Goal: Task Accomplishment & Management: Complete application form

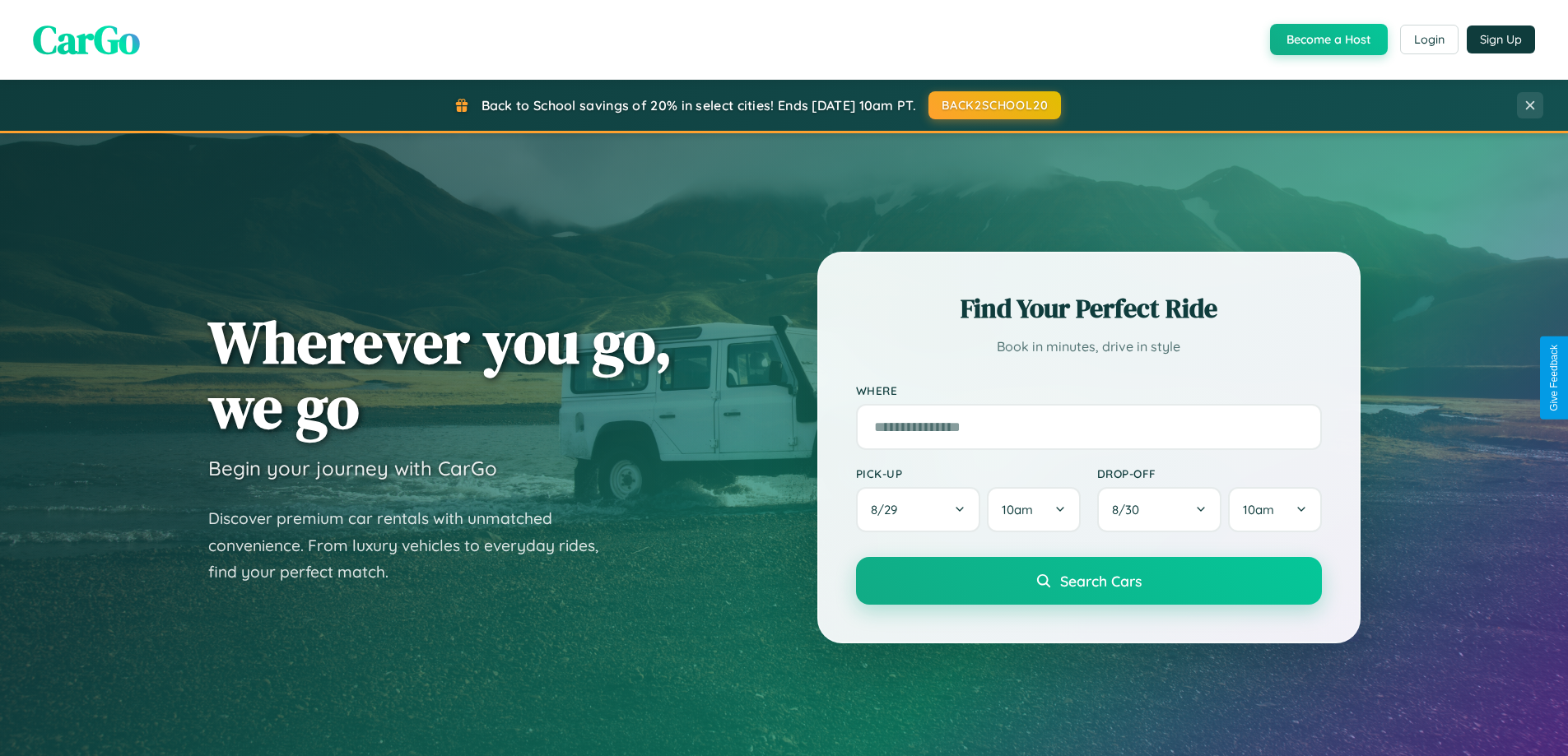
scroll to position [709, 0]
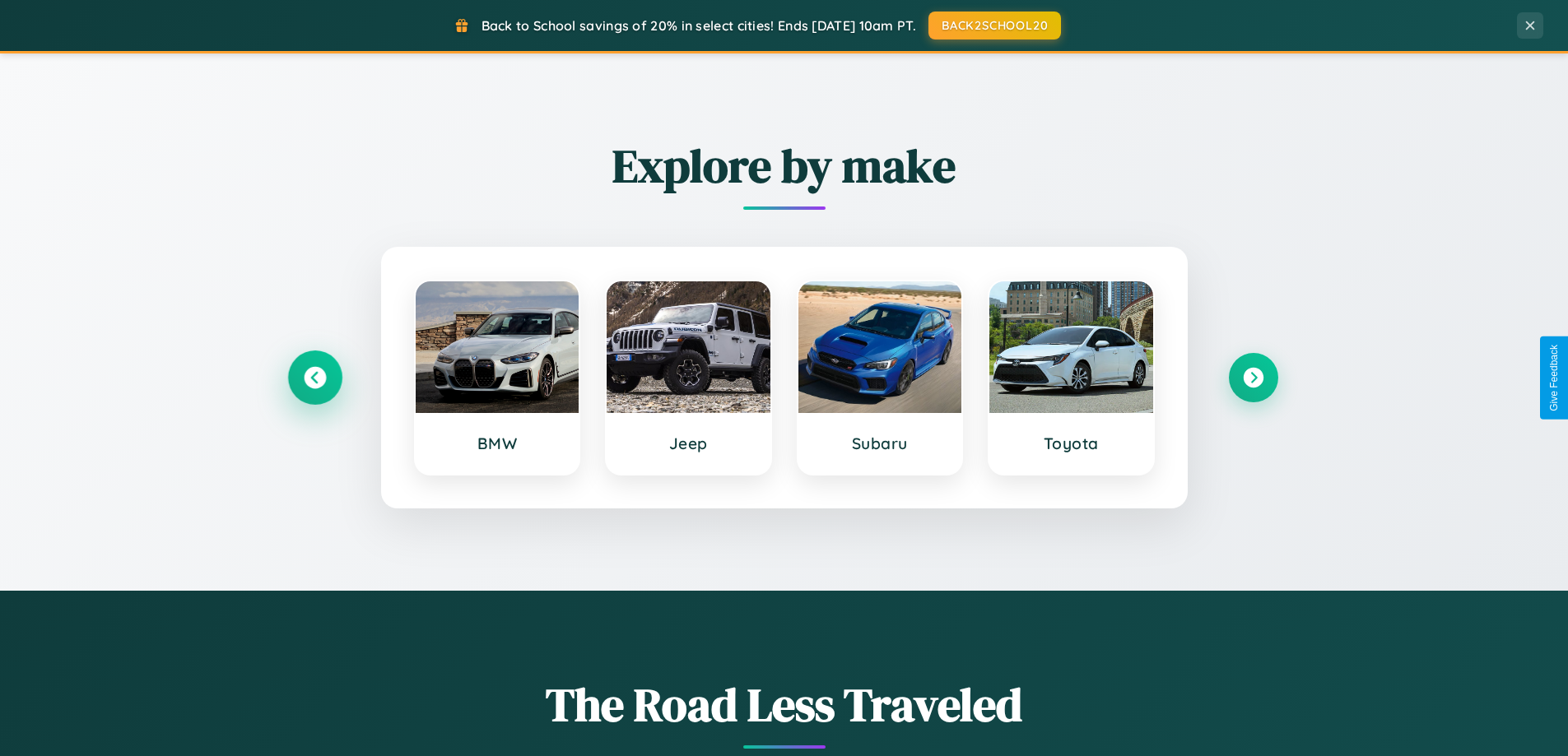
click at [314, 378] on icon at bounding box center [315, 378] width 23 height 23
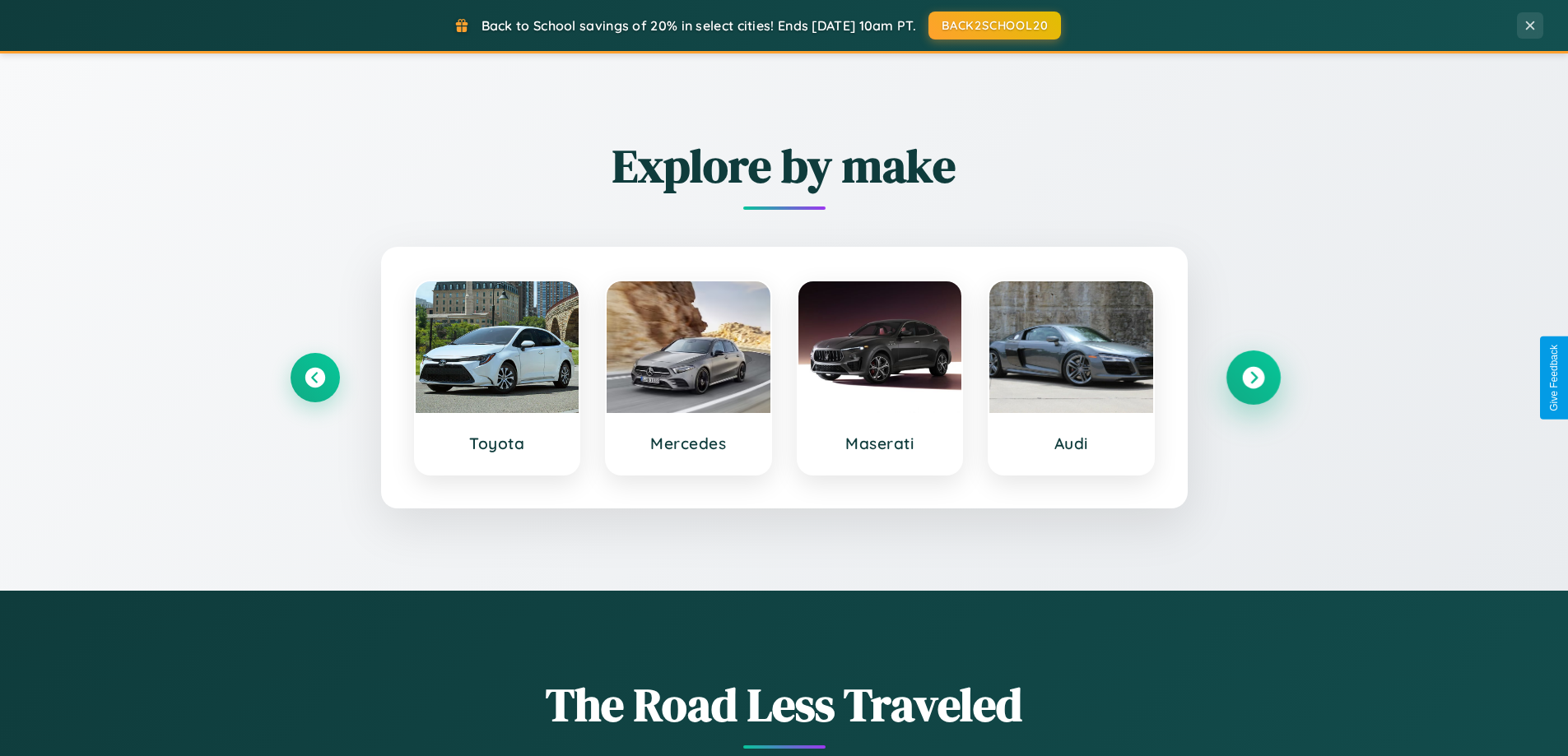
click at [1253, 378] on icon at bounding box center [1254, 378] width 23 height 23
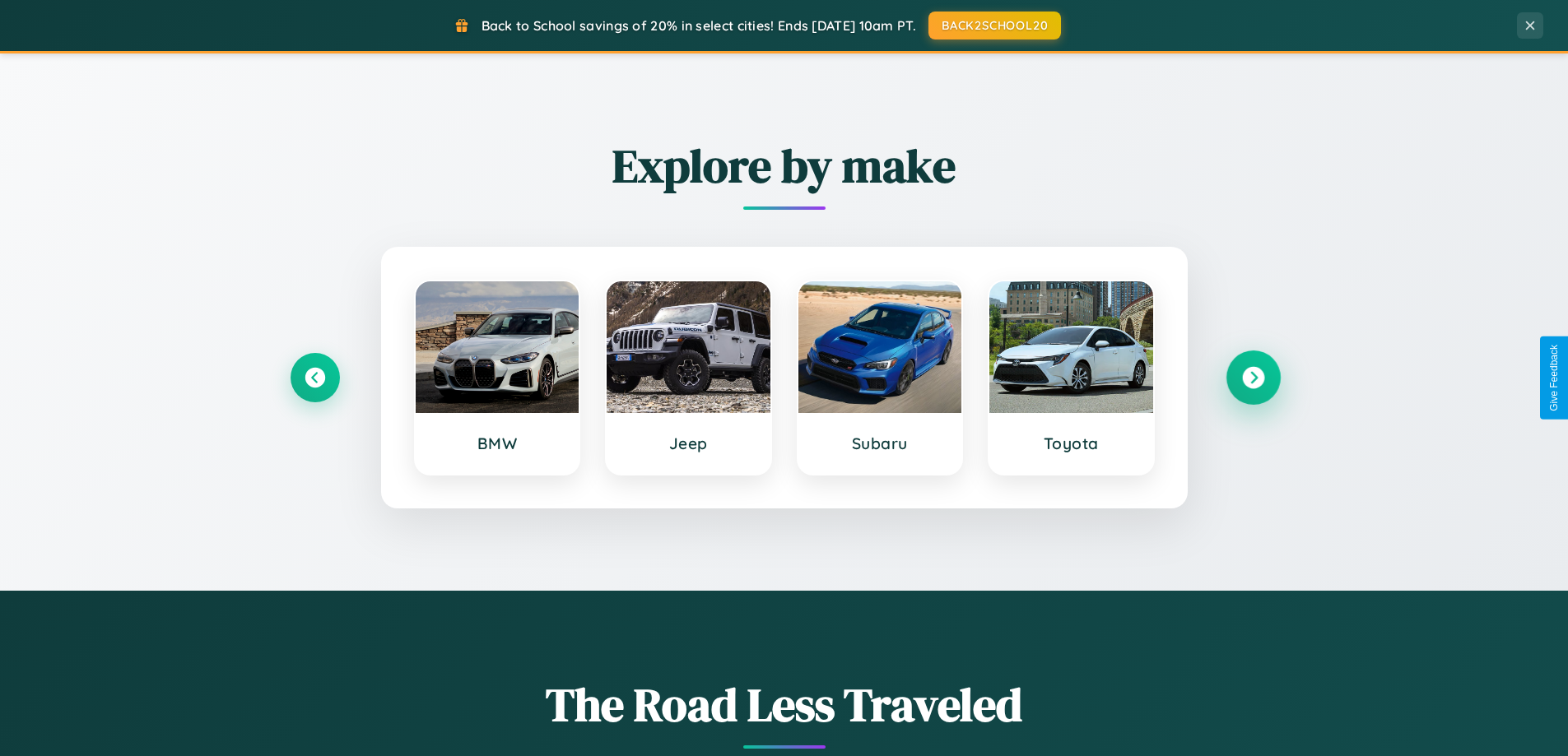
click at [1253, 378] on icon at bounding box center [1254, 378] width 23 height 23
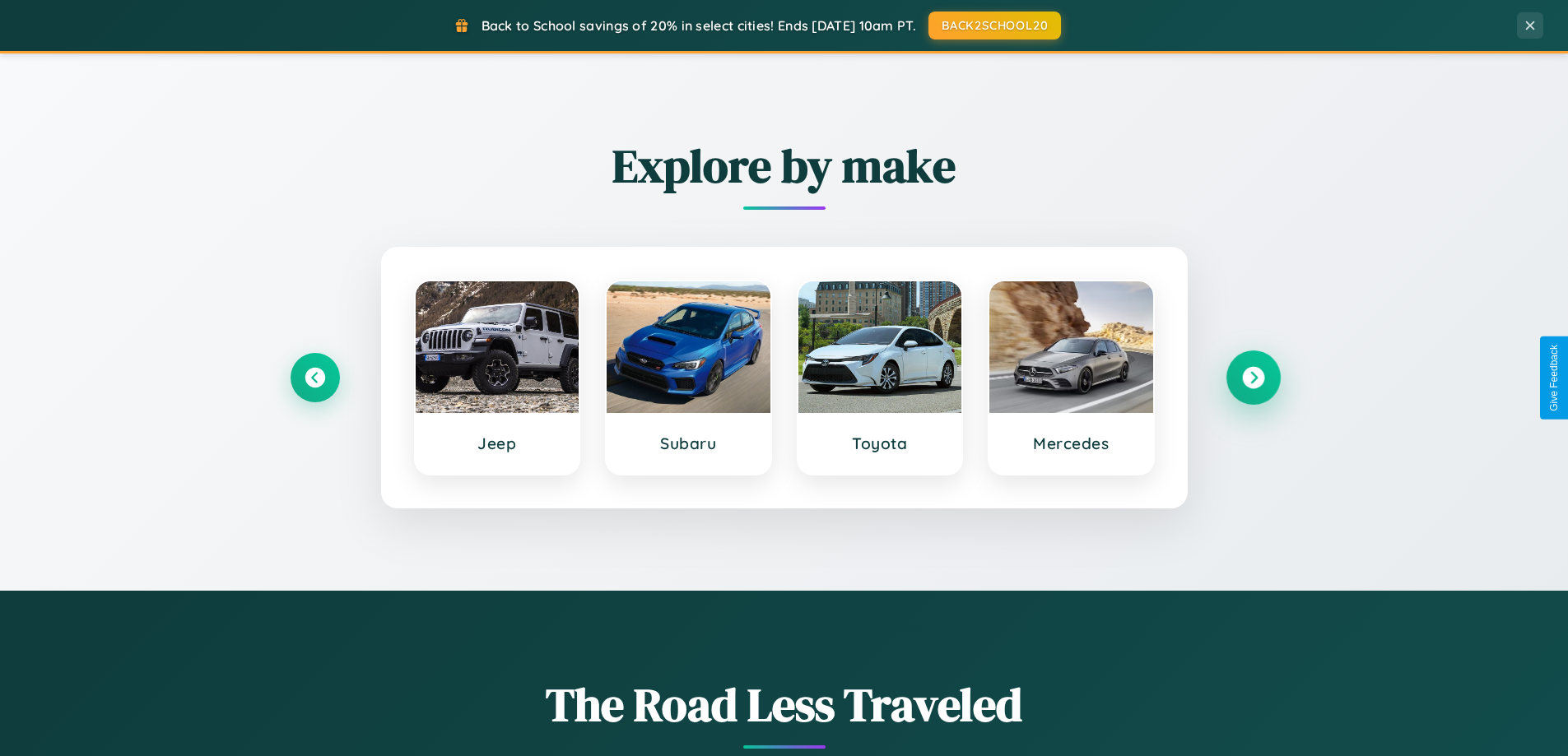
click at [1253, 378] on icon at bounding box center [1254, 378] width 23 height 23
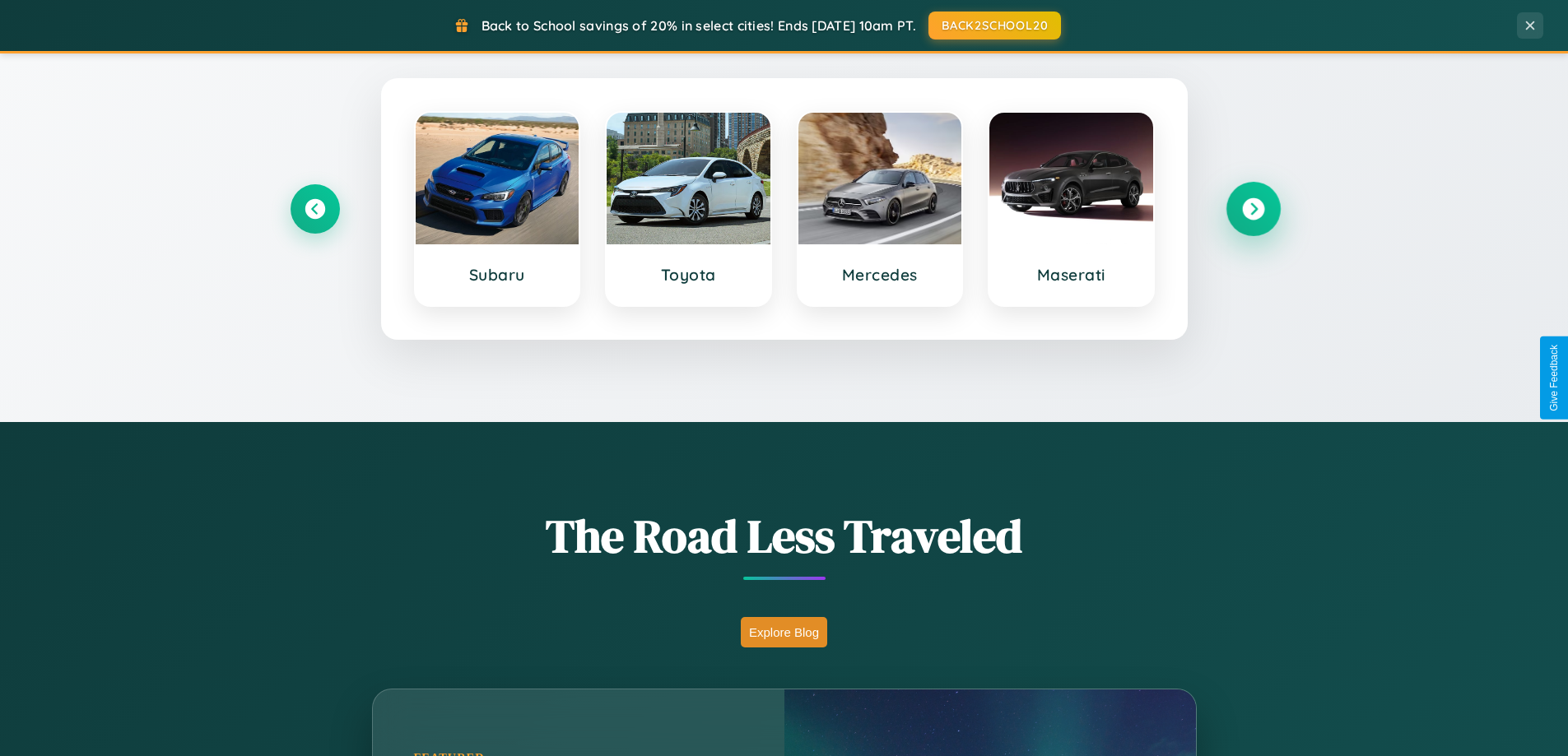
scroll to position [1132, 0]
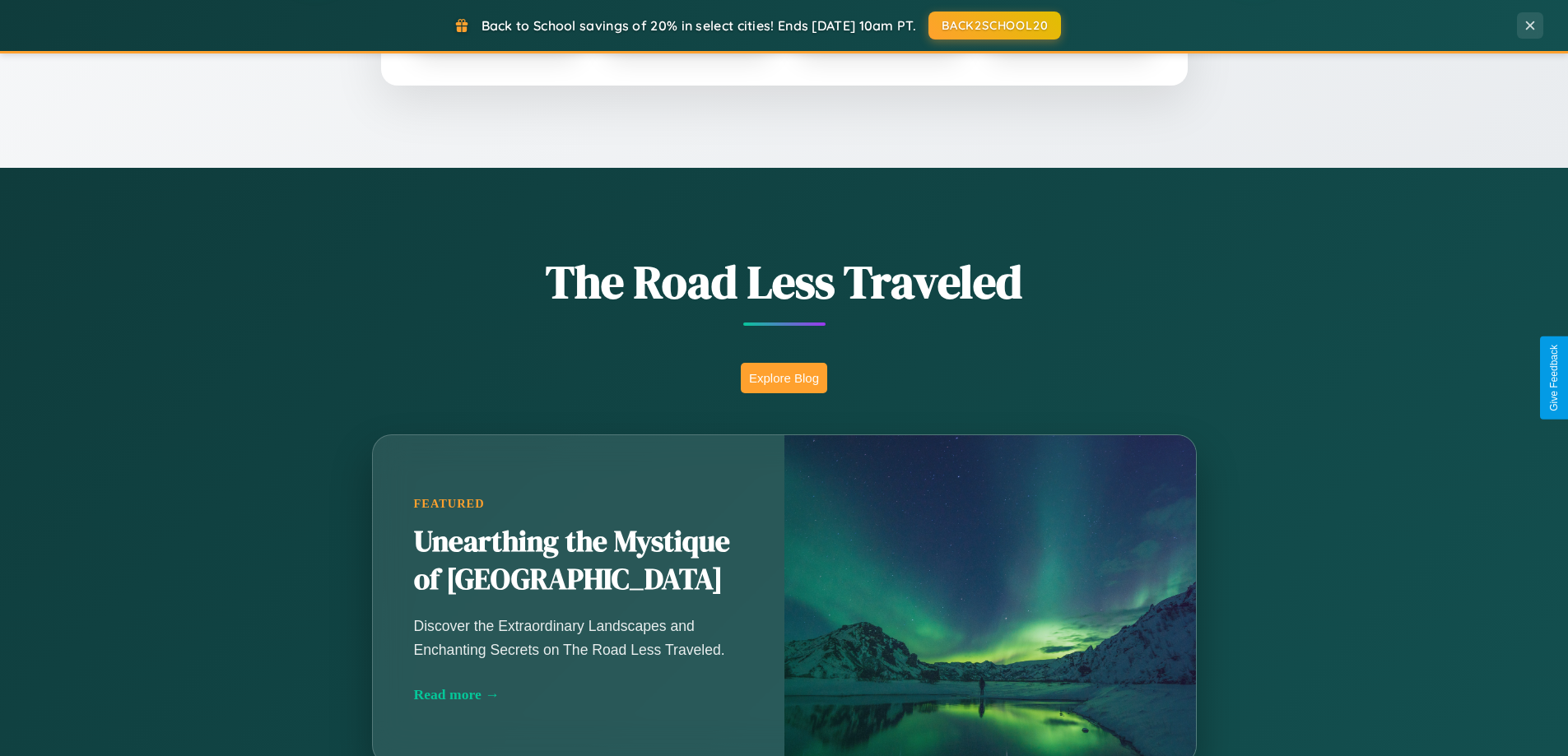
click at [784, 378] on button "Explore Blog" at bounding box center [784, 378] width 87 height 30
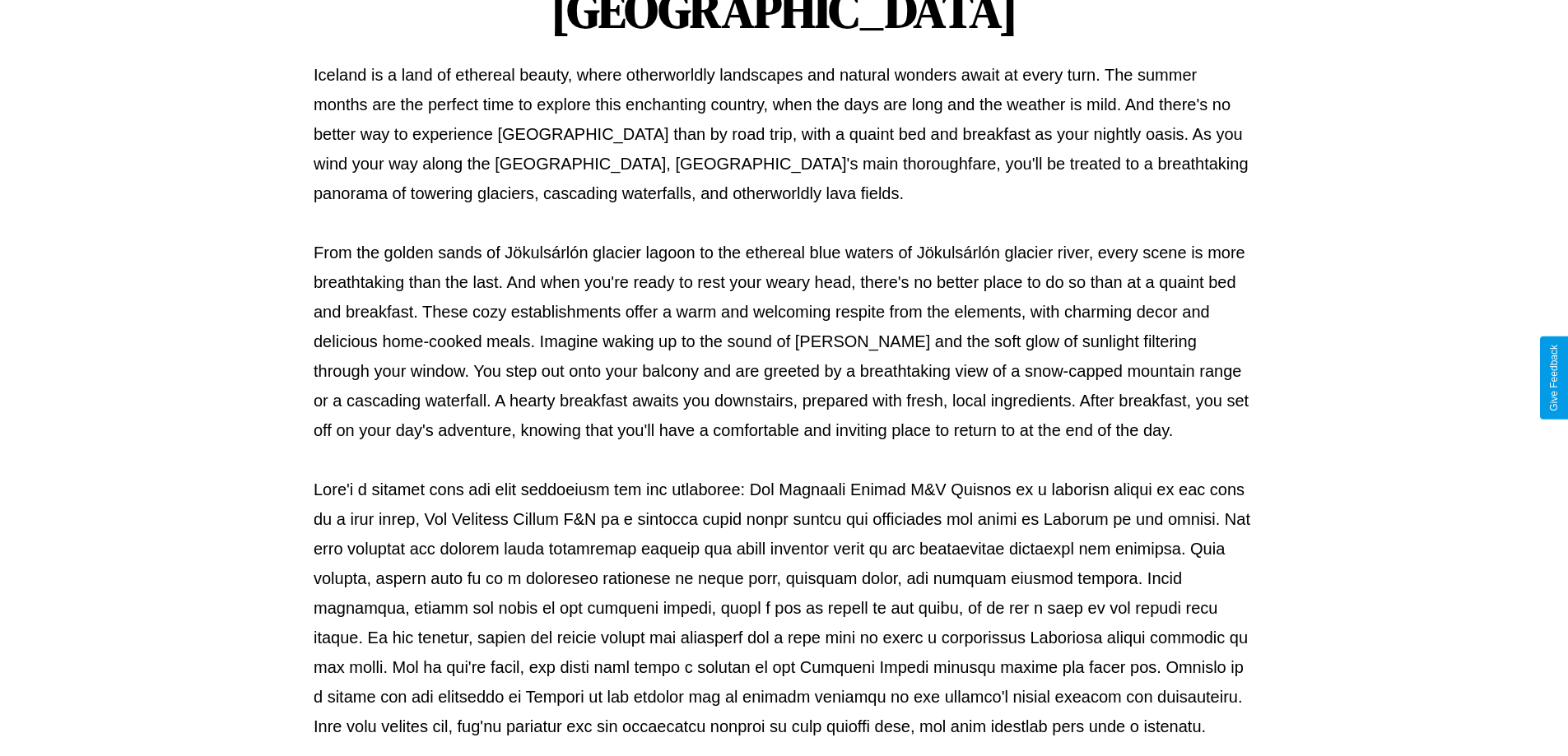
scroll to position [532, 0]
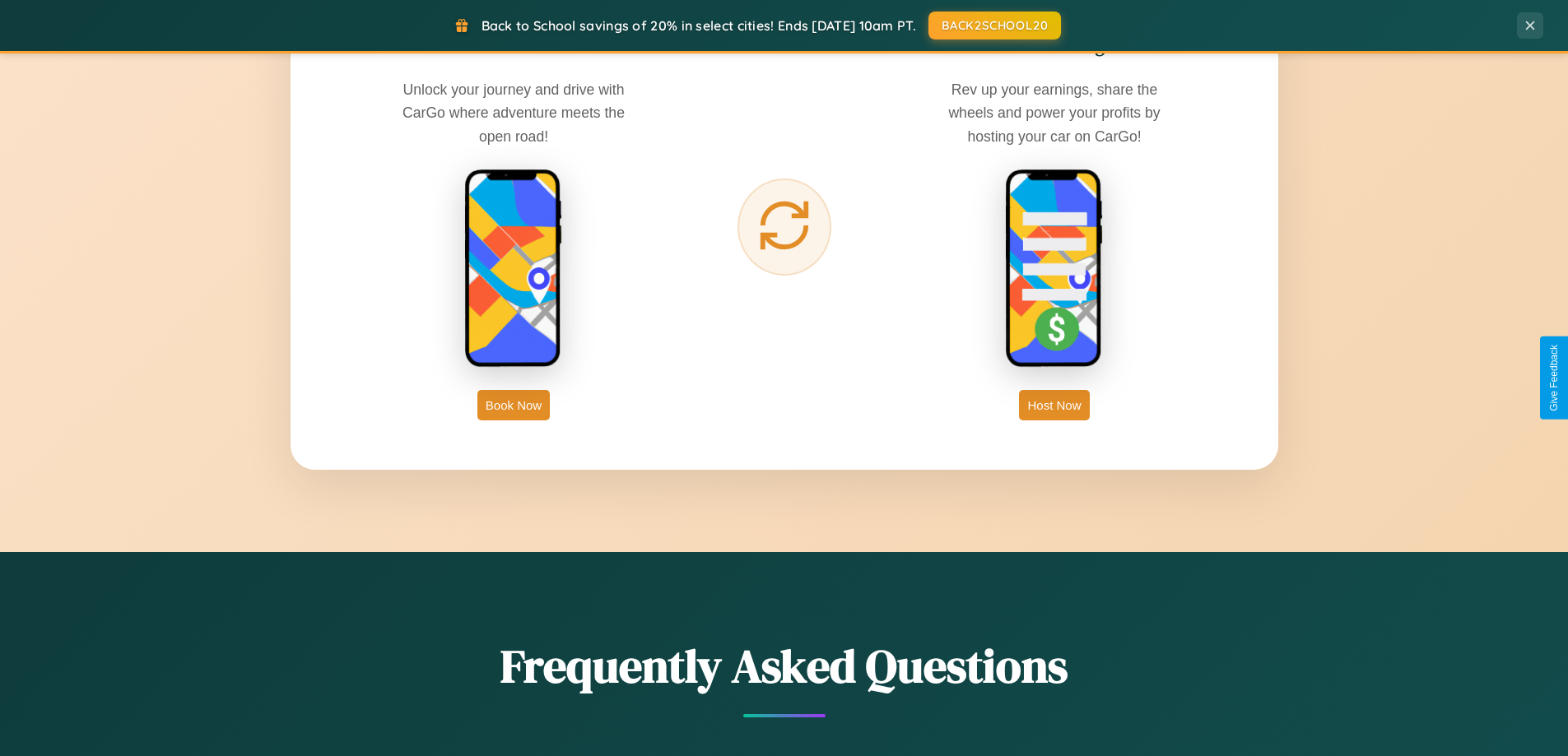
scroll to position [2644, 0]
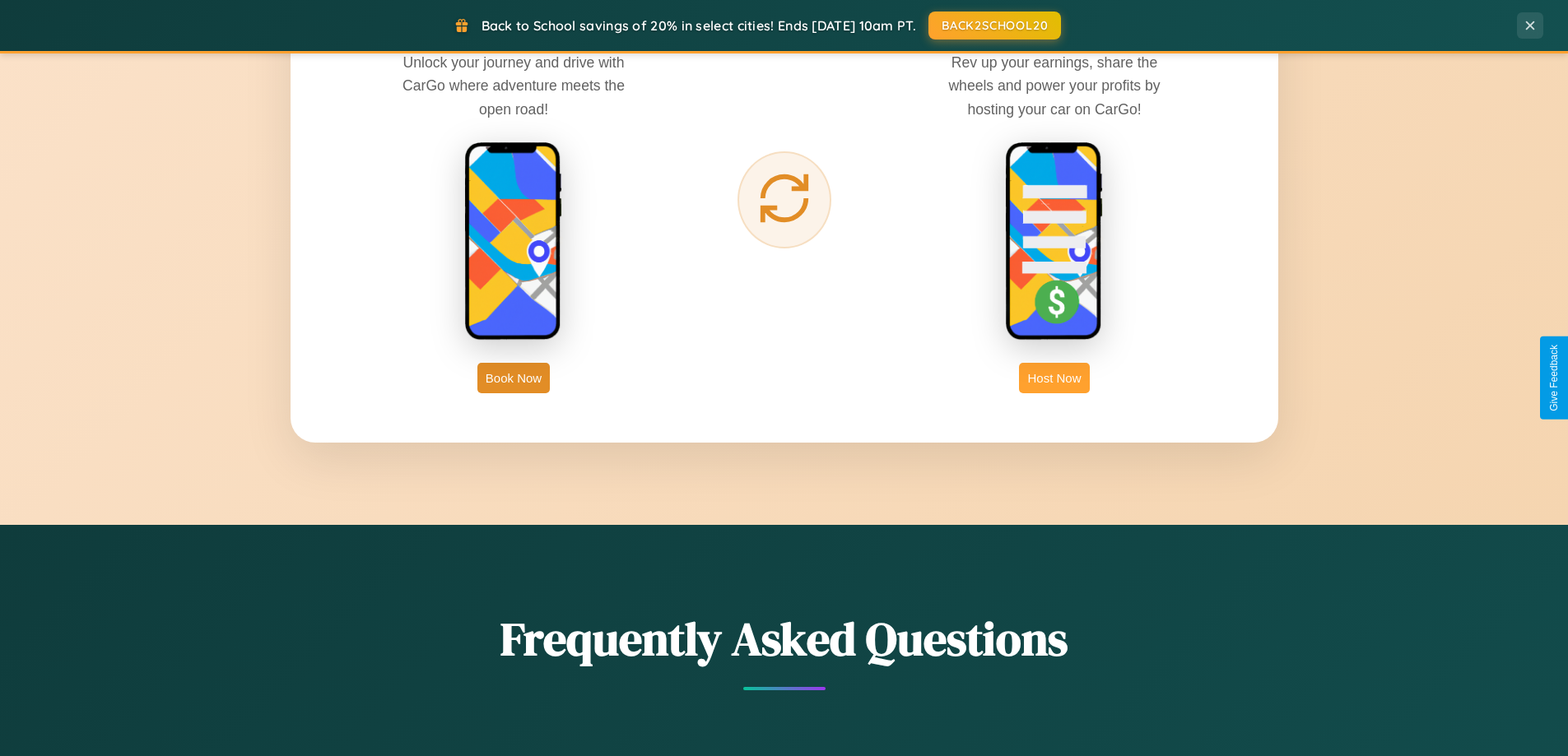
click at [1054, 378] on button "Host Now" at bounding box center [1054, 378] width 70 height 30
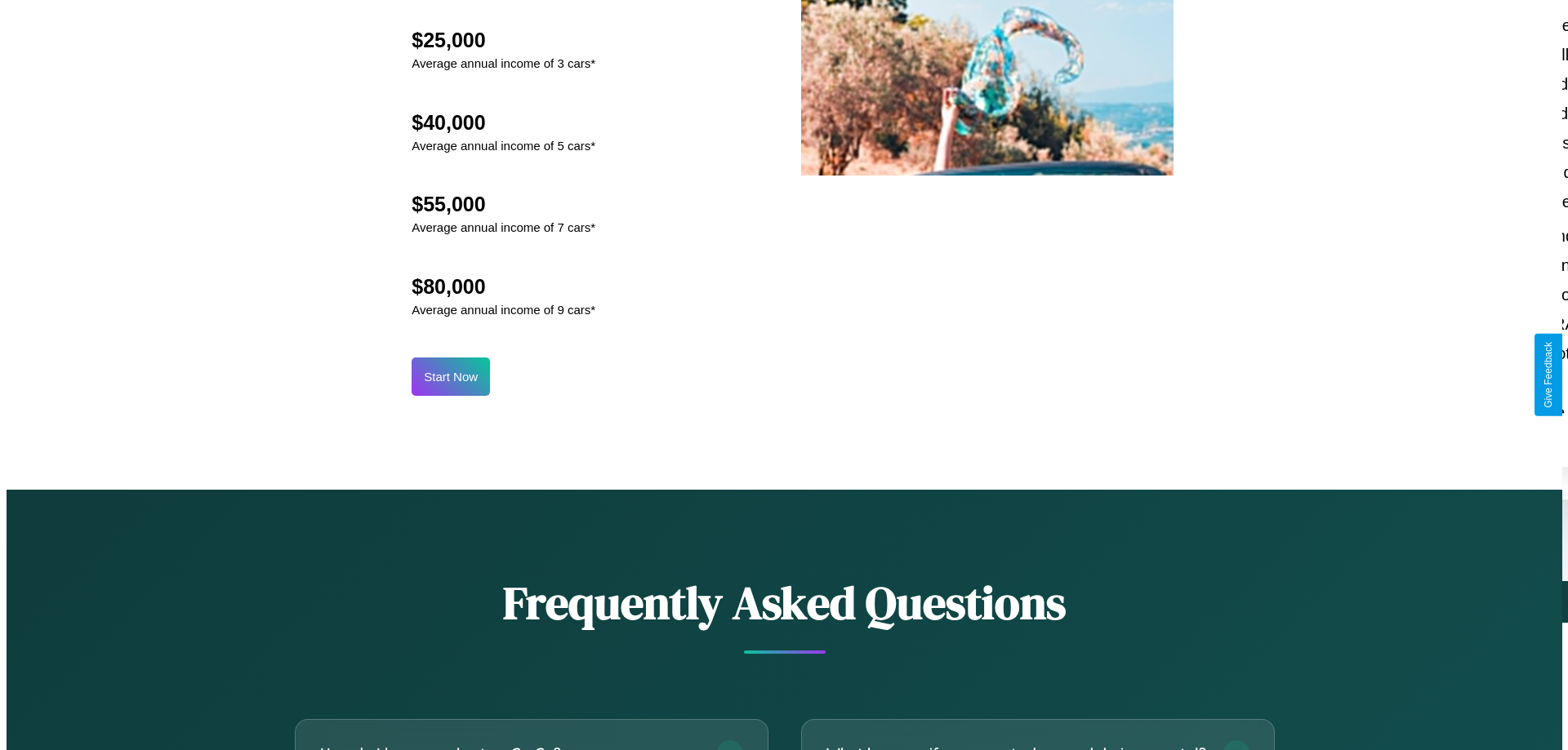
scroll to position [1702, 0]
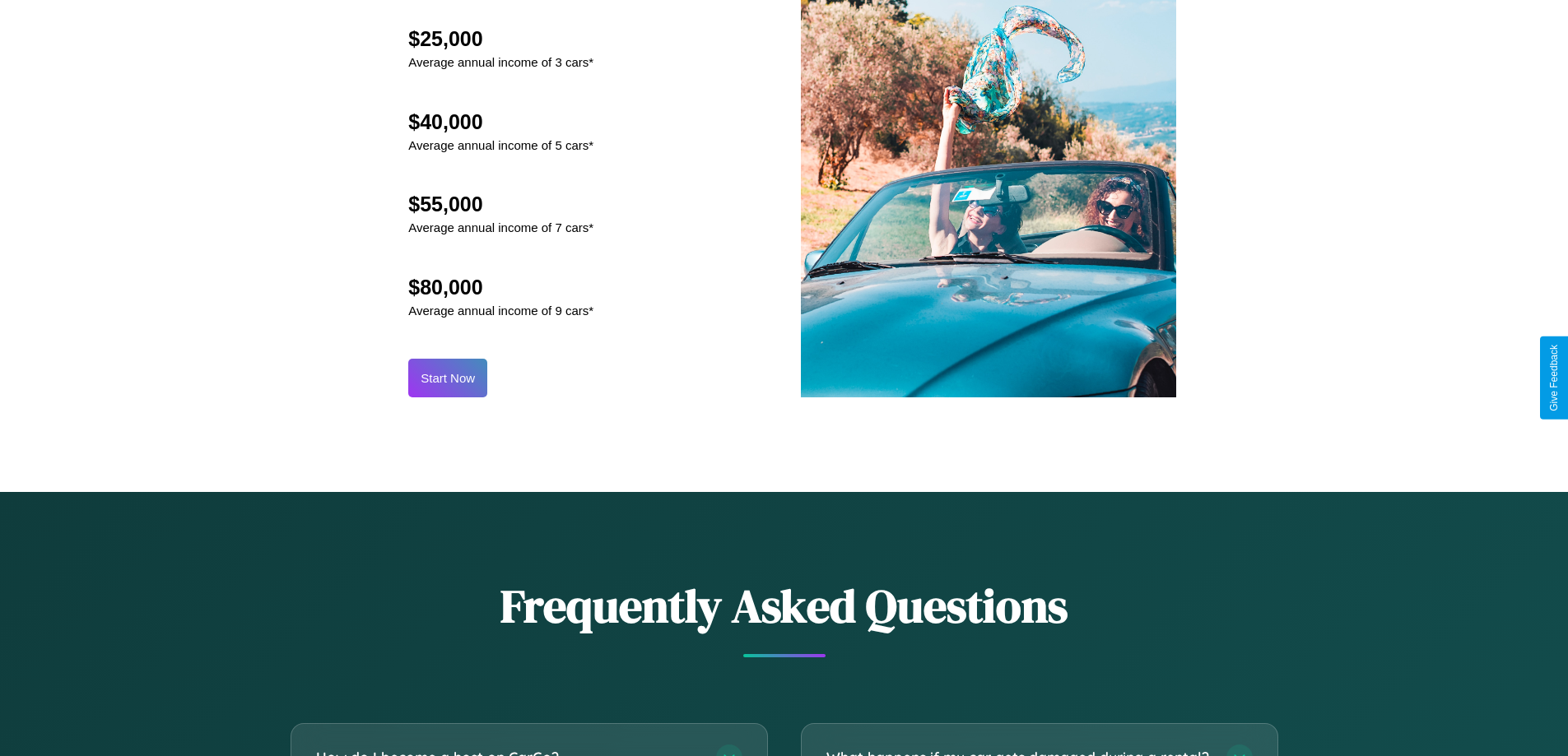
click at [448, 378] on button "Start Now" at bounding box center [448, 378] width 79 height 39
